Goal: Task Accomplishment & Management: Complete application form

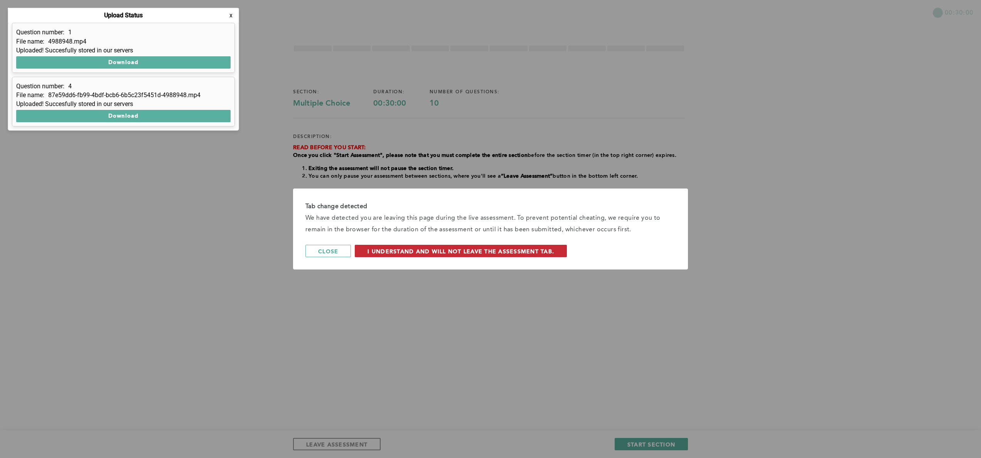
click at [506, 247] on span "I understand and will not leave the assessment tab." at bounding box center [460, 250] width 187 height 7
click at [529, 252] on span "I understand and will not leave the assessment tab." at bounding box center [460, 250] width 187 height 7
click at [435, 250] on span "I understand and will not leave the assessment tab." at bounding box center [460, 250] width 187 height 7
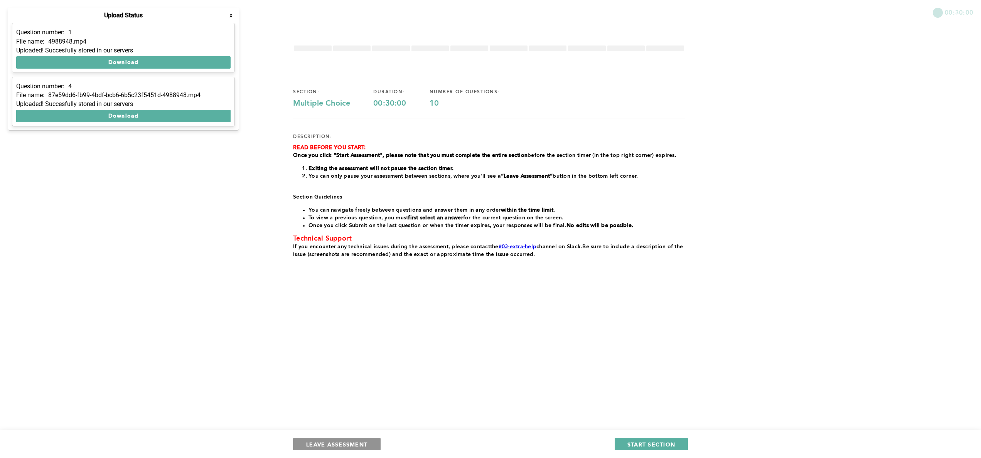
click at [343, 443] on span "LEAVE ASSESSMENT" at bounding box center [336, 444] width 61 height 7
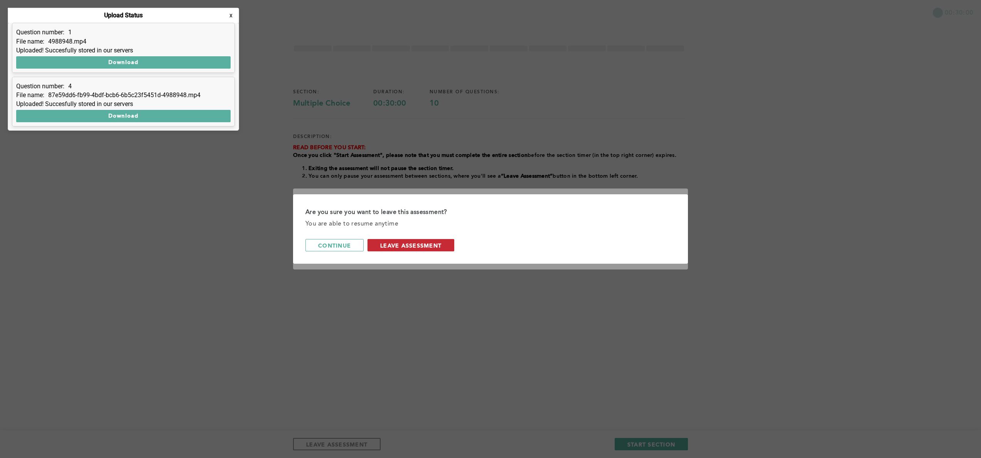
click at [434, 242] on span "leave assessment" at bounding box center [410, 245] width 61 height 7
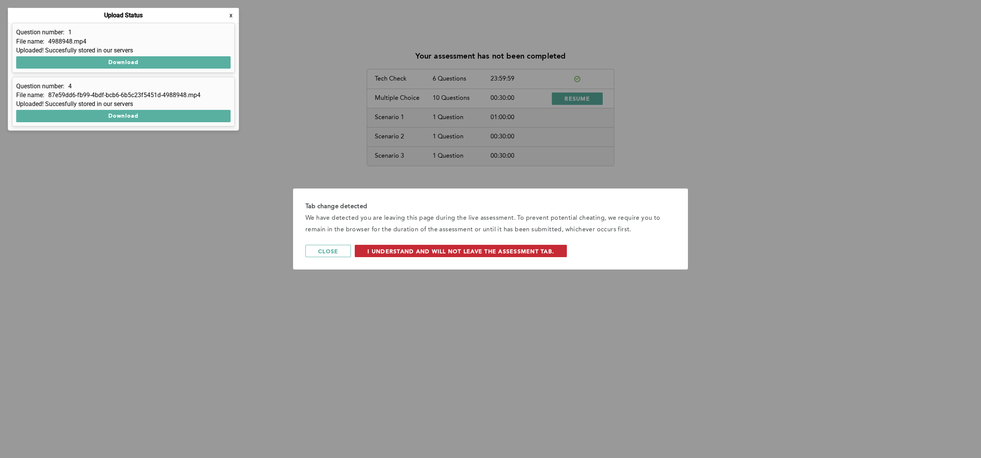
click at [544, 249] on span "I understand and will not leave the assessment tab." at bounding box center [460, 250] width 187 height 7
